Goal: Use online tool/utility: Utilize a website feature to perform a specific function

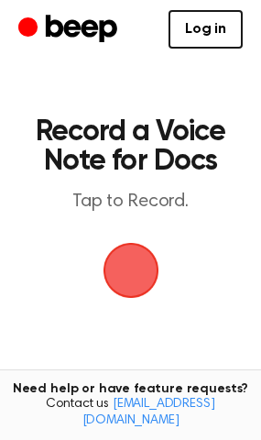
click at [131, 278] on span "button" at bounding box center [131, 271] width 56 height 56
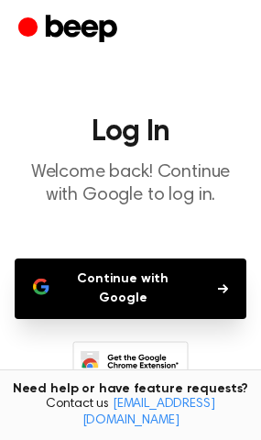
click at [131, 278] on button "Continue with Google" at bounding box center [131, 288] width 232 height 60
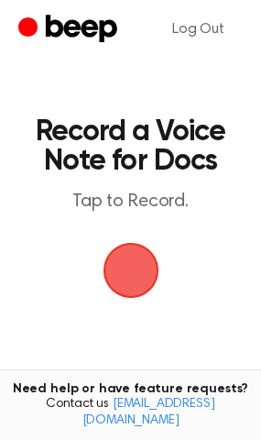
click at [140, 276] on span "button" at bounding box center [130, 270] width 51 height 51
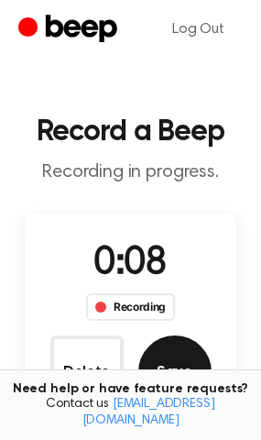
click at [168, 363] on button "Save" at bounding box center [174, 371] width 73 height 73
